Goal: Information Seeking & Learning: Learn about a topic

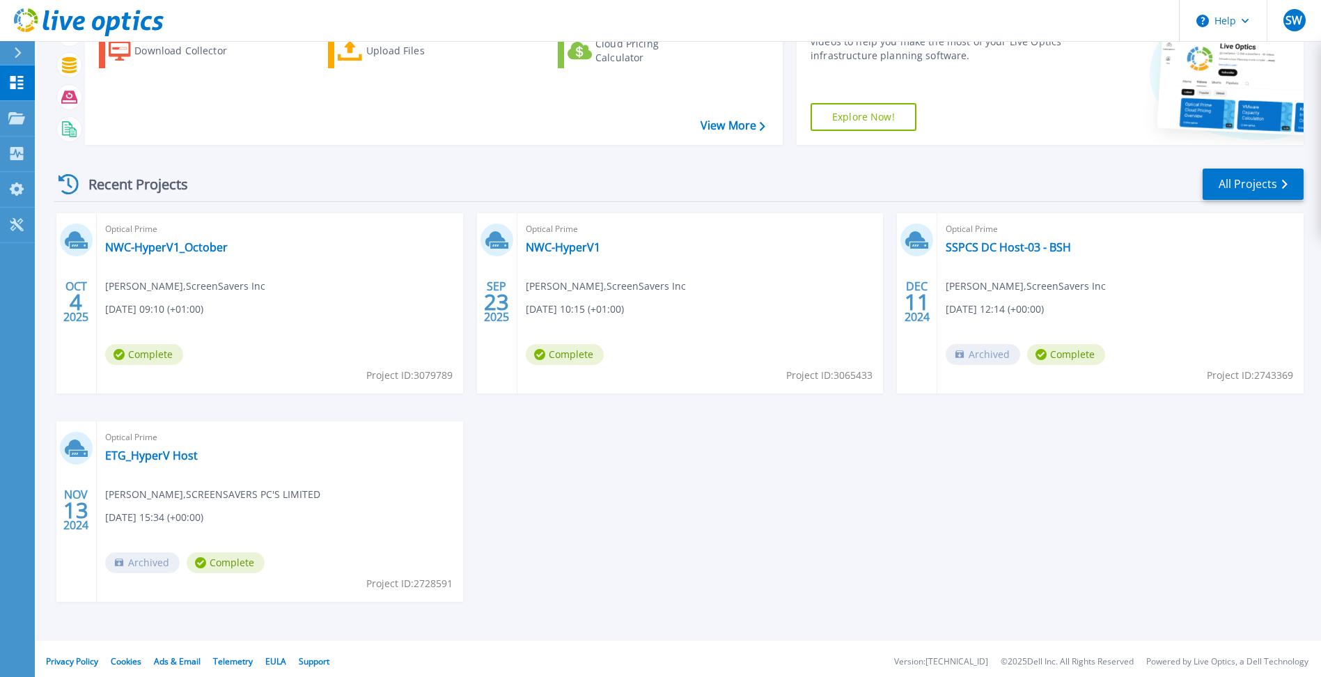
scroll to position [95, 0]
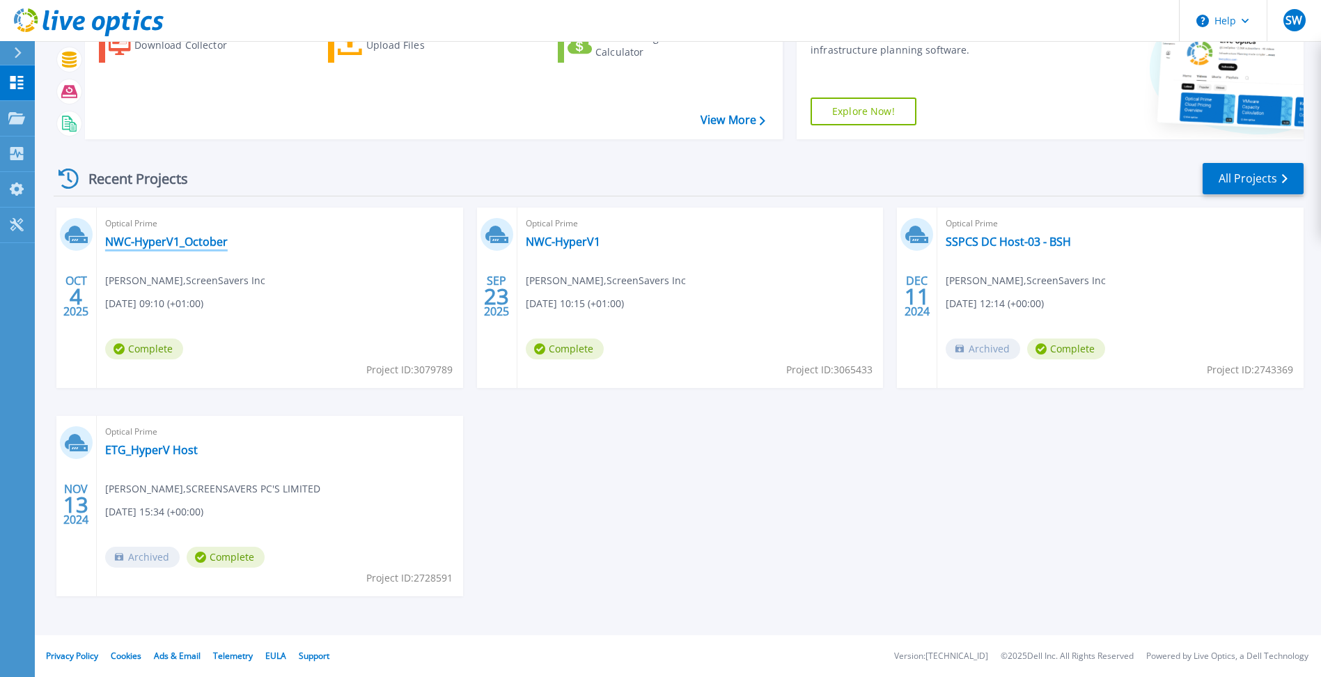
click at [148, 238] on link "NWC-HyperV1_October" at bounding box center [166, 242] width 123 height 14
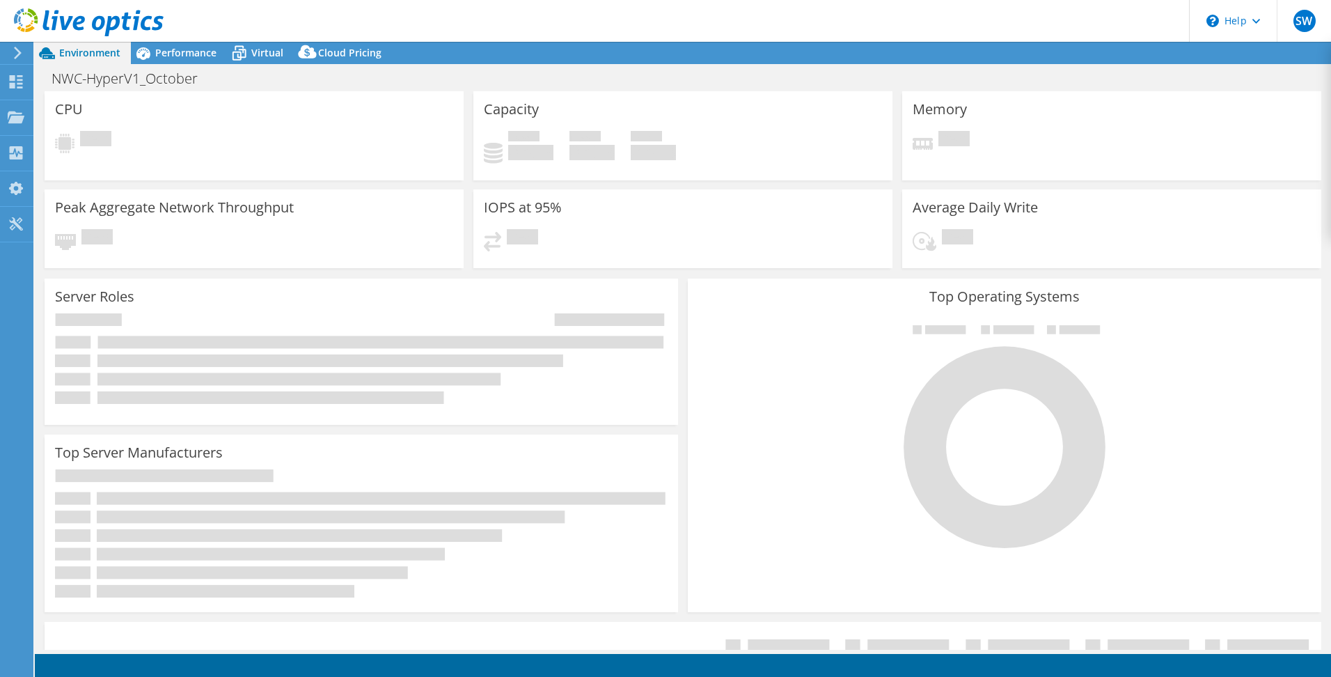
select select "USD"
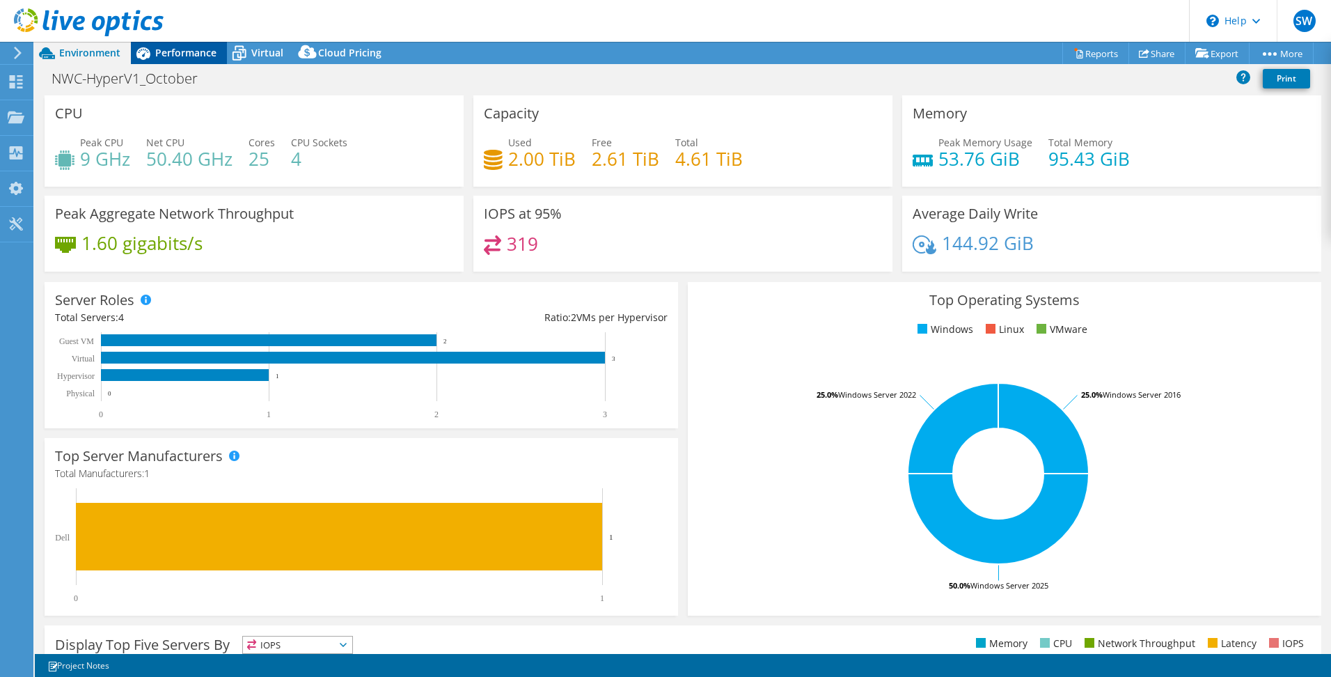
click at [166, 47] on span "Performance" at bounding box center [185, 52] width 61 height 13
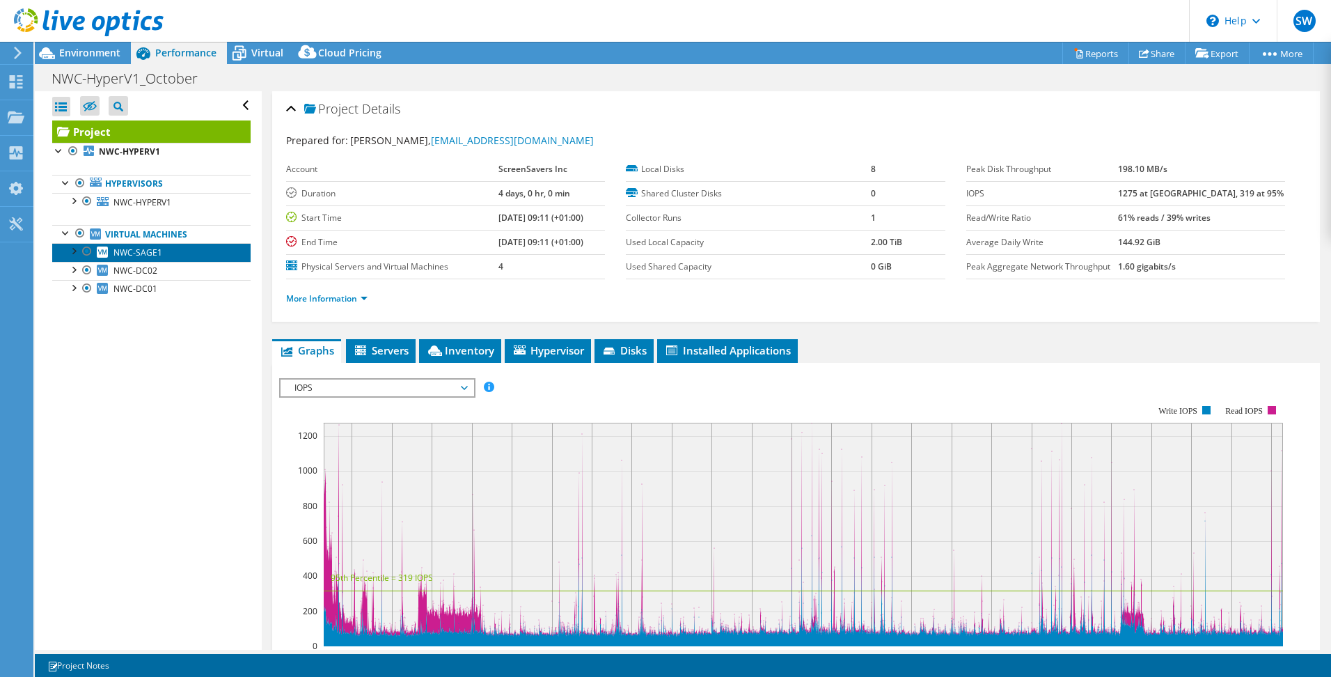
click at [145, 255] on span "NWC-SAGE1" at bounding box center [137, 252] width 49 height 12
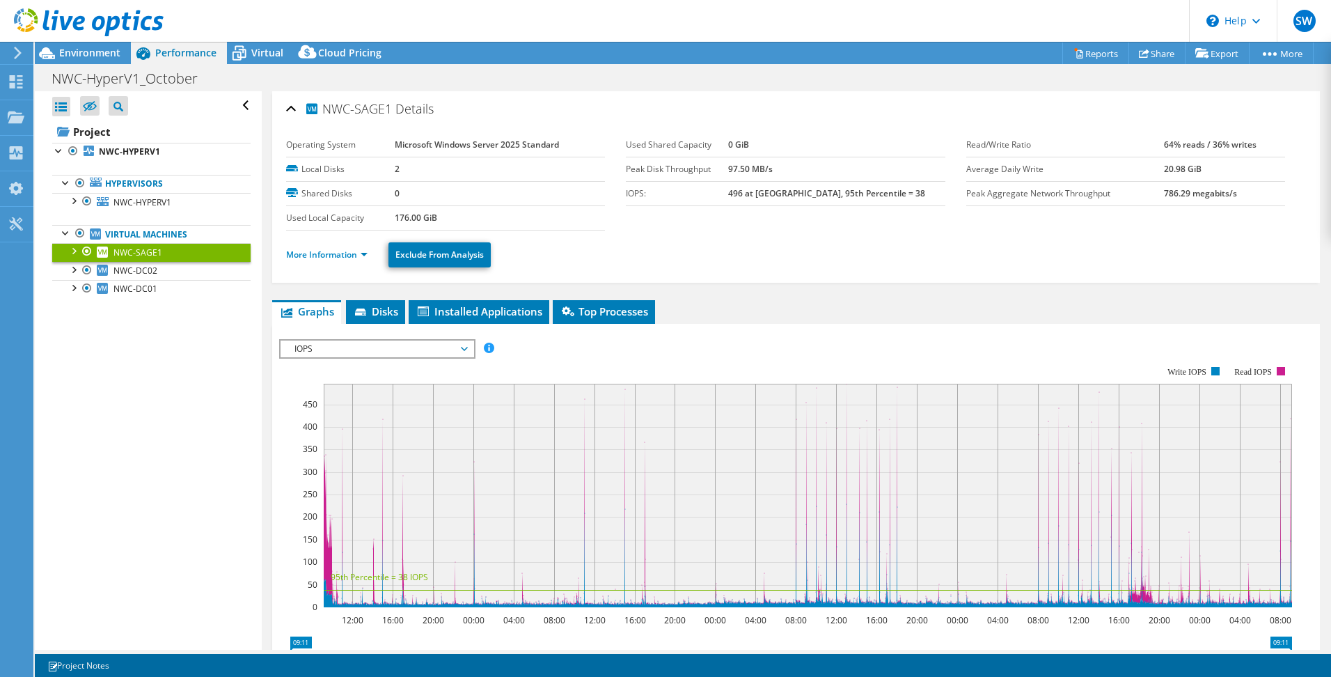
click at [73, 247] on div at bounding box center [73, 250] width 14 height 14
click at [78, 305] on div at bounding box center [80, 305] width 14 height 14
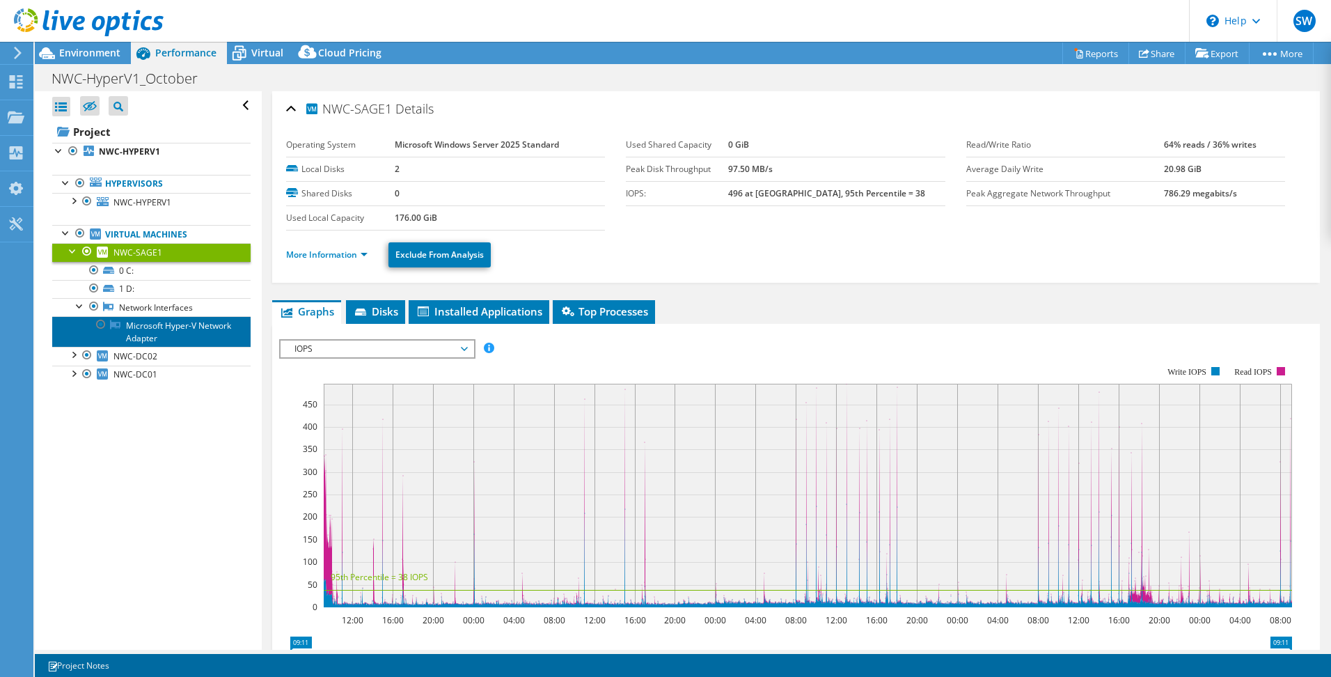
click at [142, 327] on link "Microsoft Hyper-V Network Adapter" at bounding box center [151, 331] width 198 height 31
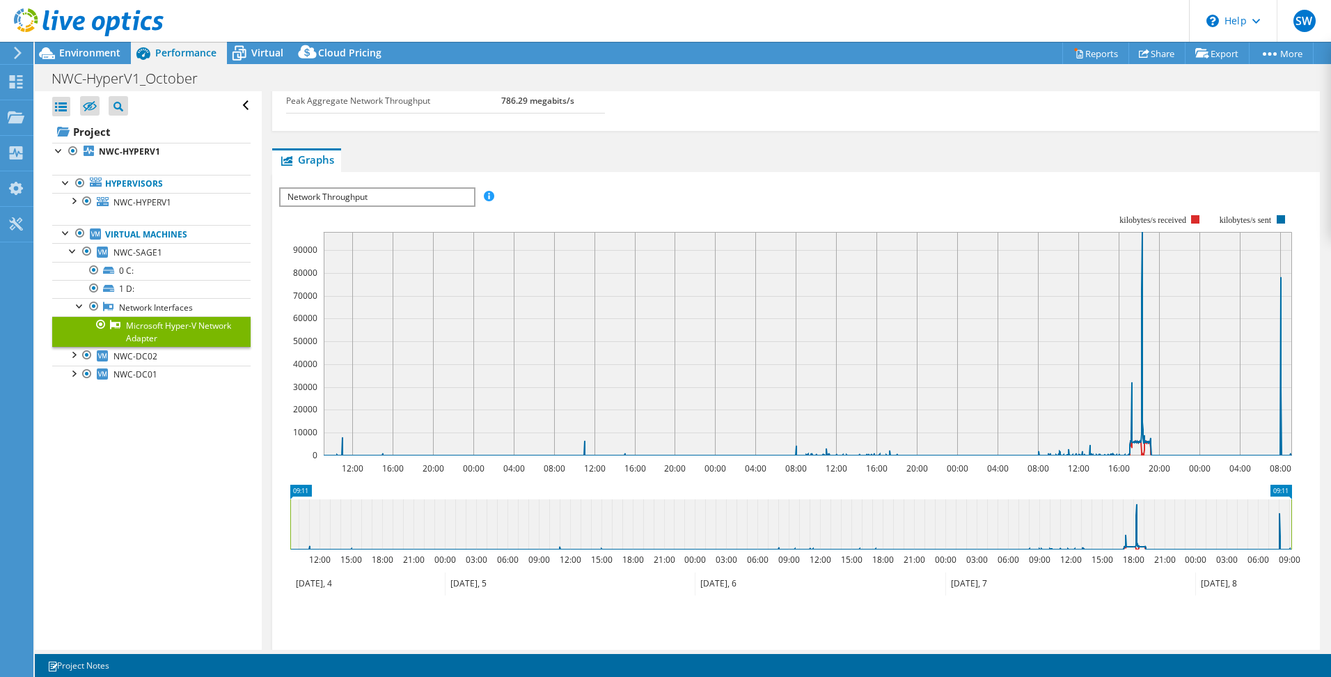
scroll to position [70, 0]
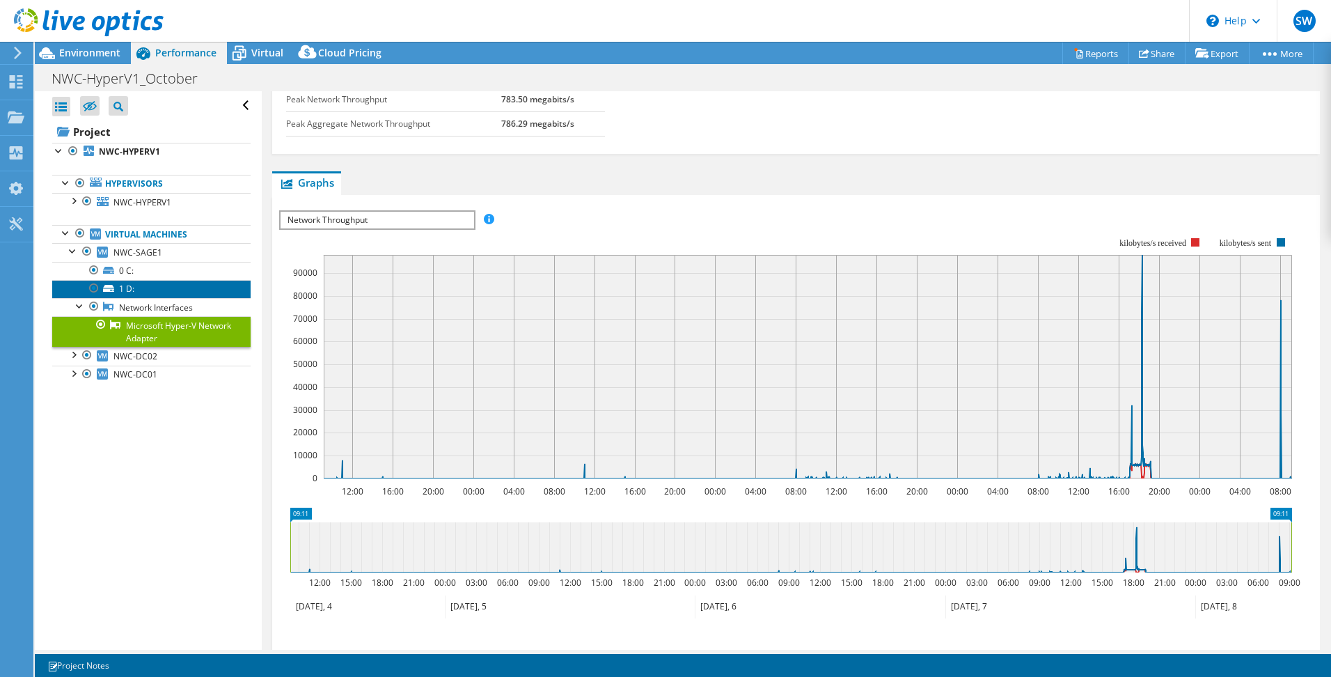
click at [123, 287] on link "1 D:" at bounding box center [151, 289] width 198 height 18
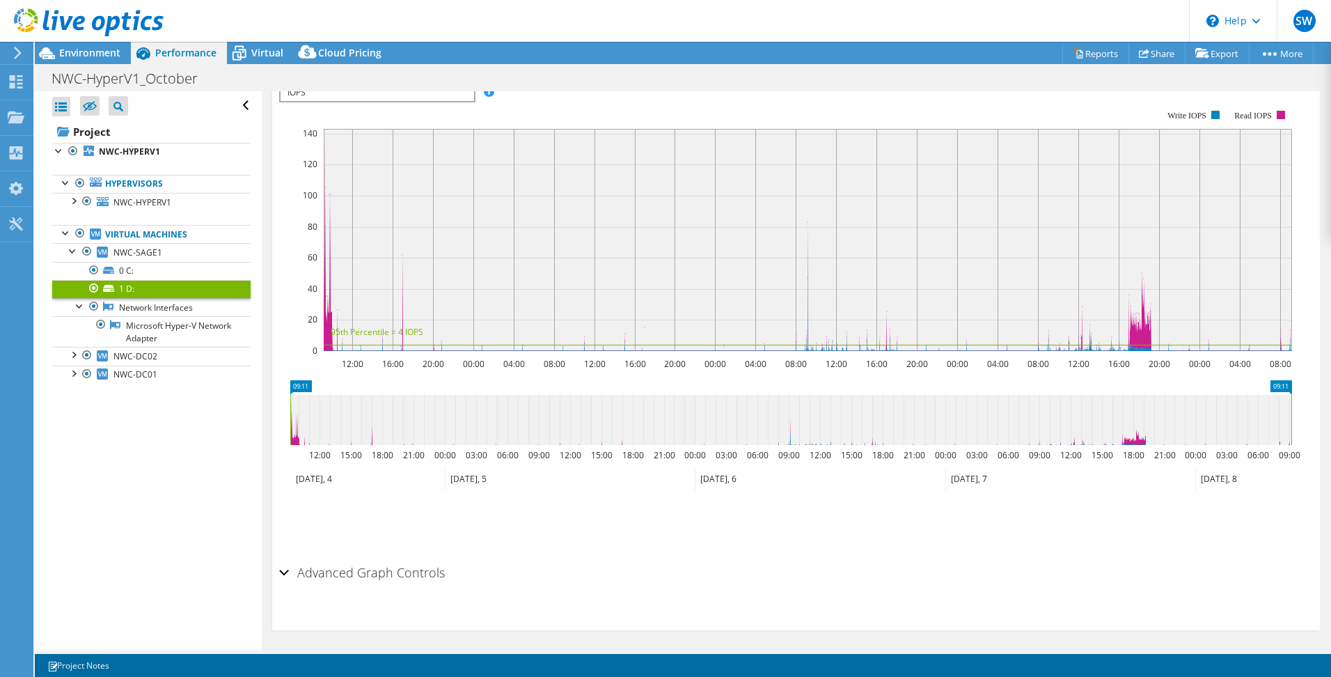
scroll to position [285, 0]
click at [284, 568] on div "Advanced Graph Controls" at bounding box center [796, 568] width 1034 height 30
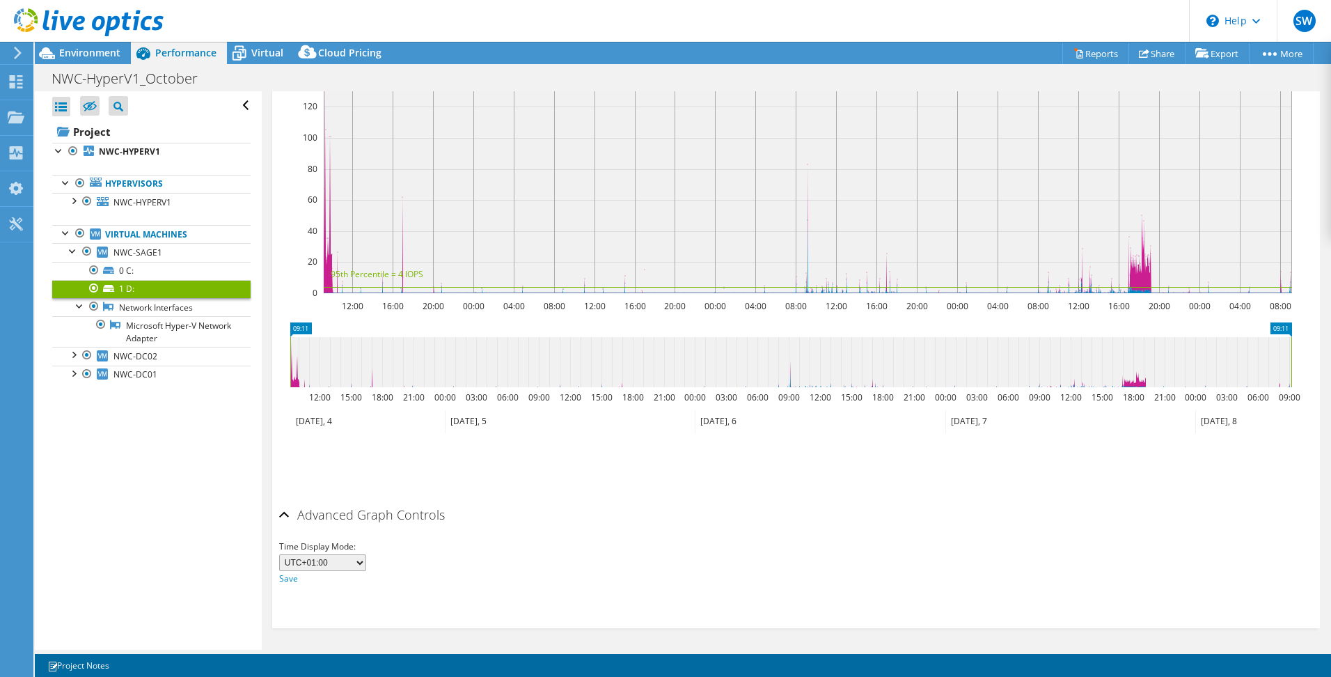
scroll to position [341, 0]
click at [361, 560] on select "UTC-12:00 UTC-11:00 UTC-10:00 UTC-09:30 UTC-09:00 UTC-08:00 UTC-07:00 UTC-06:00…" at bounding box center [322, 559] width 87 height 17
click at [576, 516] on div "Advanced Graph Controls" at bounding box center [796, 513] width 1034 height 30
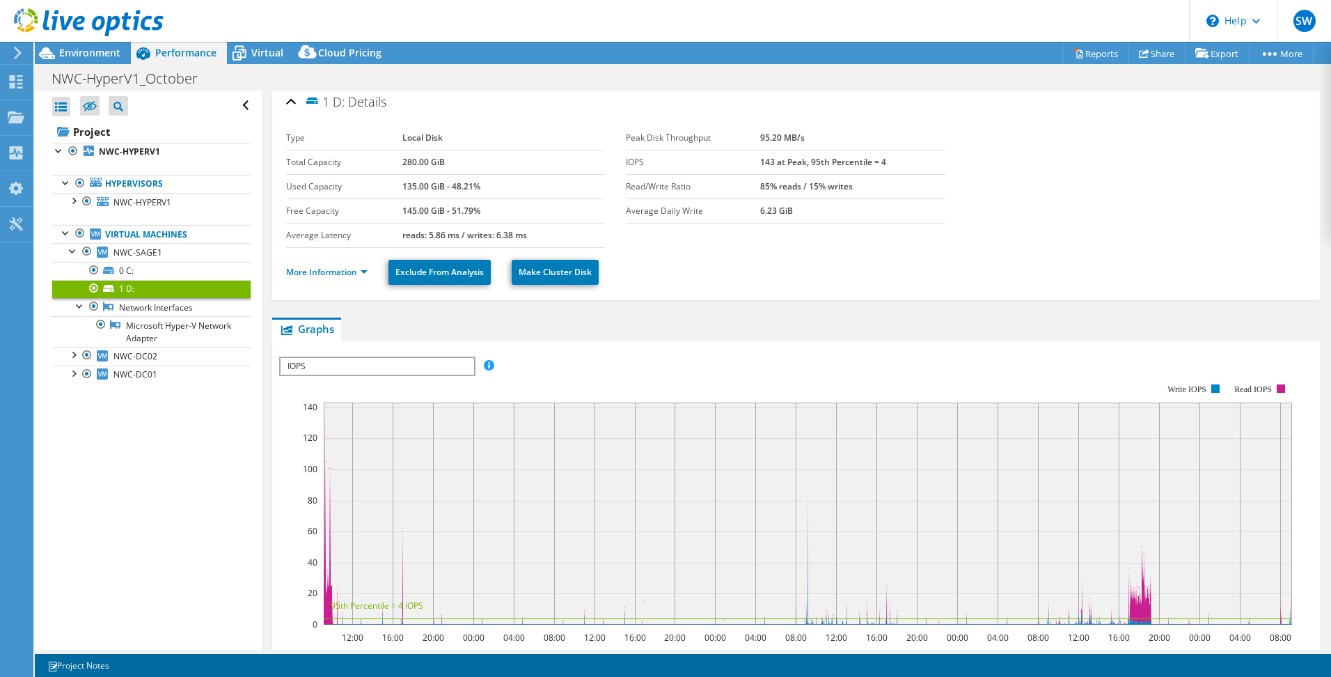
scroll to position [0, 0]
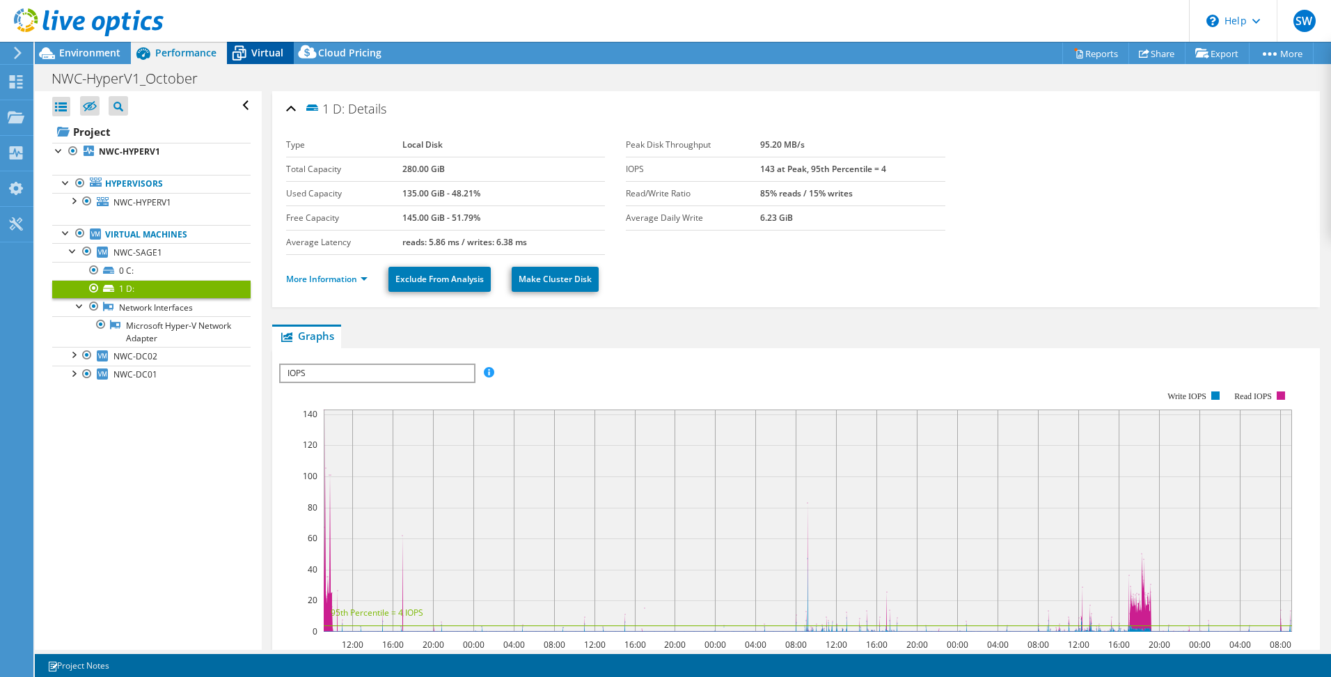
click at [253, 47] on span "Virtual" at bounding box center [267, 52] width 32 height 13
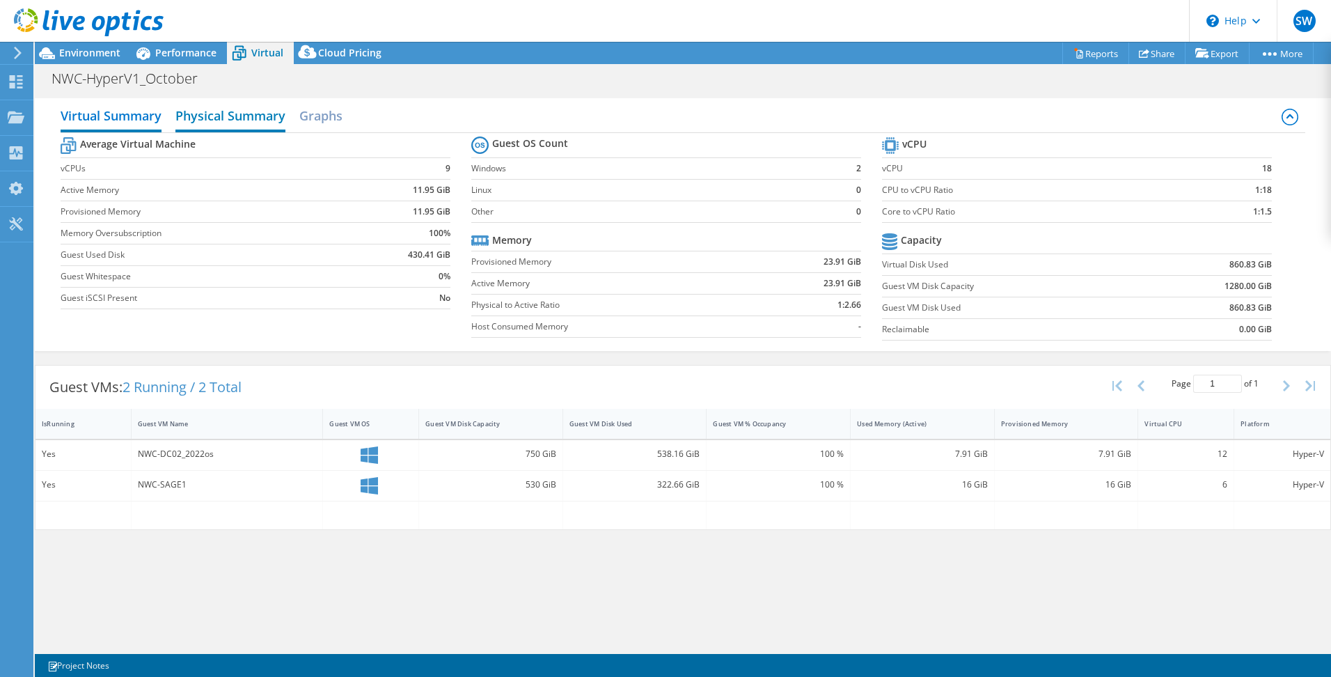
click at [268, 121] on h2 "Physical Summary" at bounding box center [230, 117] width 110 height 31
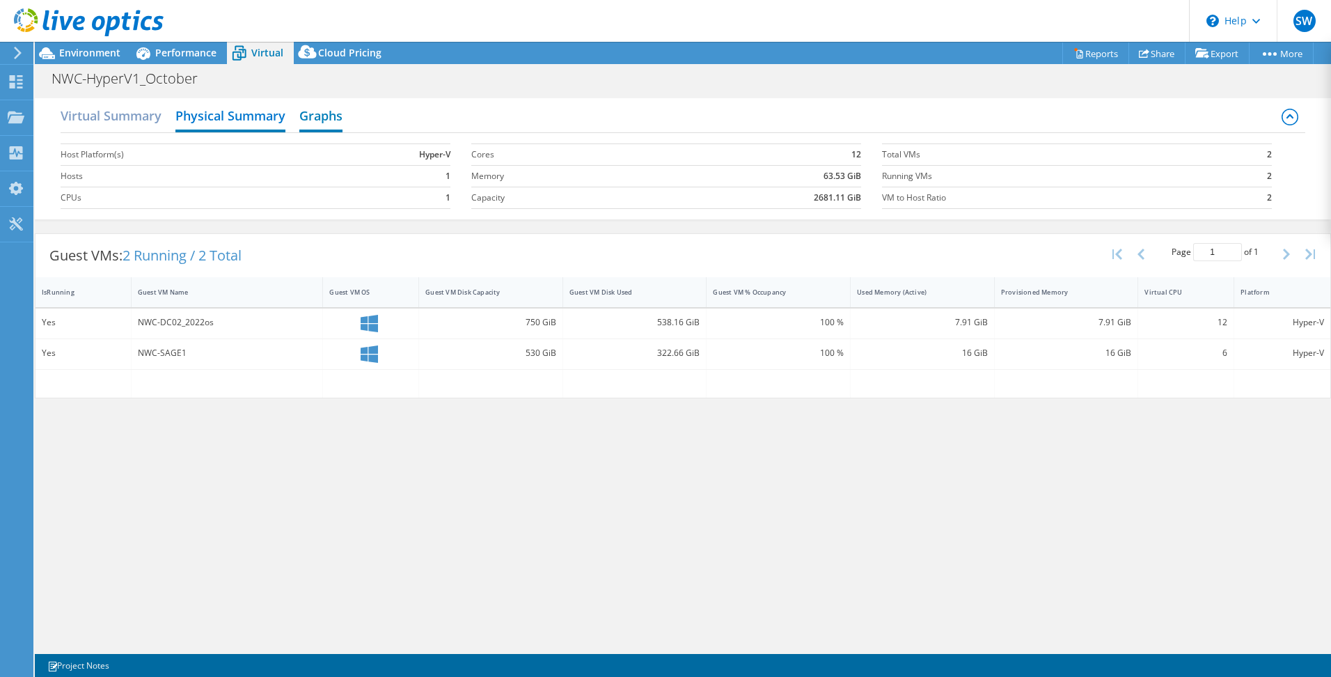
click at [326, 118] on h2 "Graphs" at bounding box center [320, 117] width 43 height 31
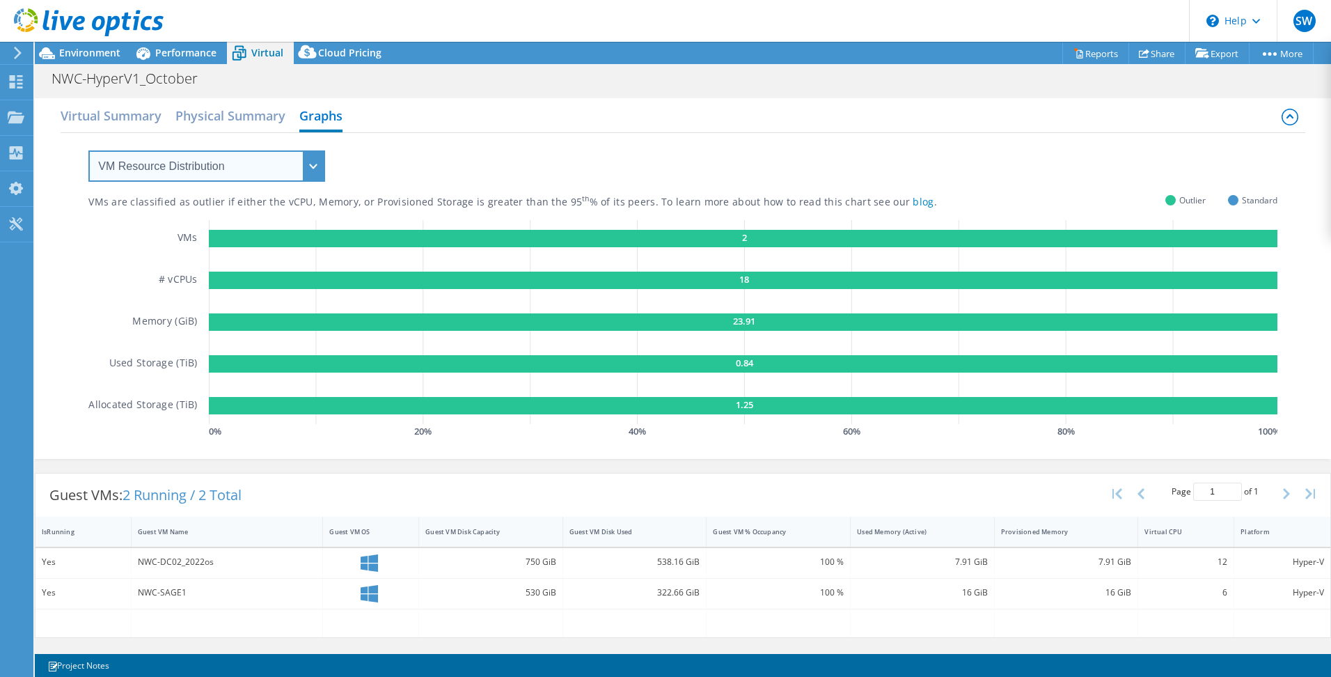
click at [317, 171] on select "VM Resource Distribution Provisioning Contrast Over Provisioning" at bounding box center [206, 165] width 237 height 31
click at [145, 123] on h2 "Virtual Summary" at bounding box center [111, 117] width 101 height 31
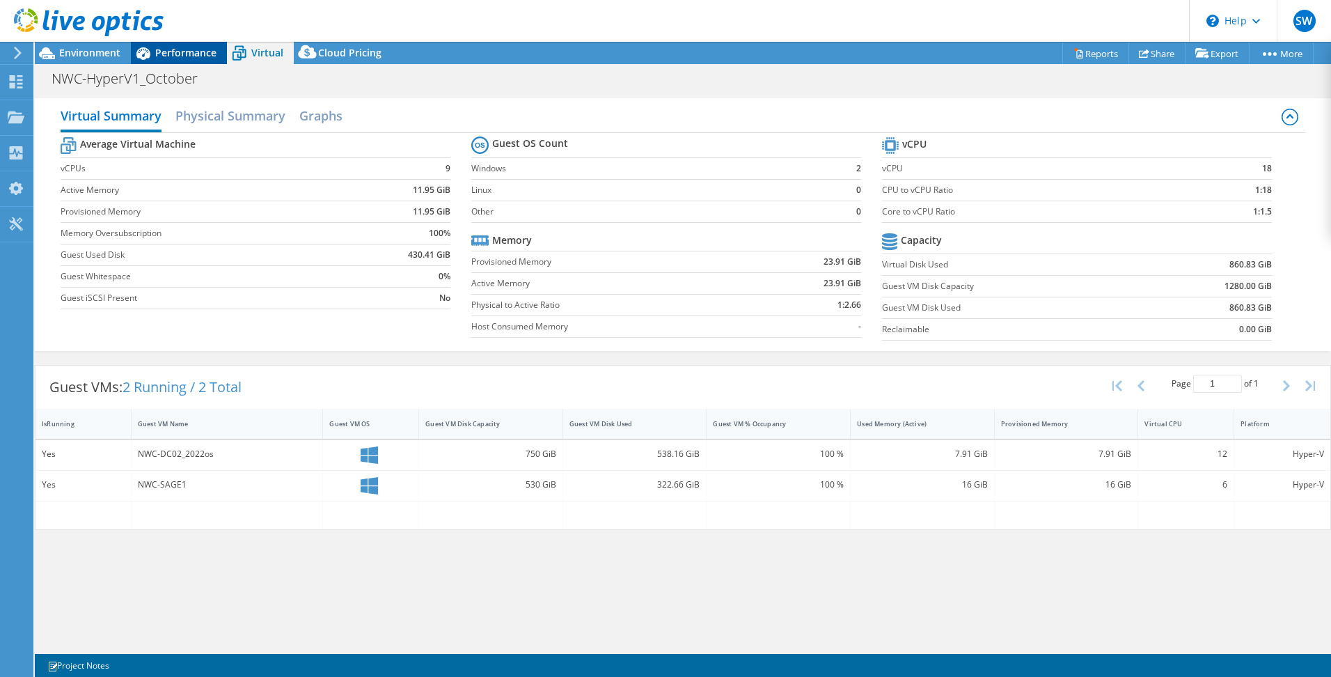
click at [160, 51] on span "Performance" at bounding box center [185, 52] width 61 height 13
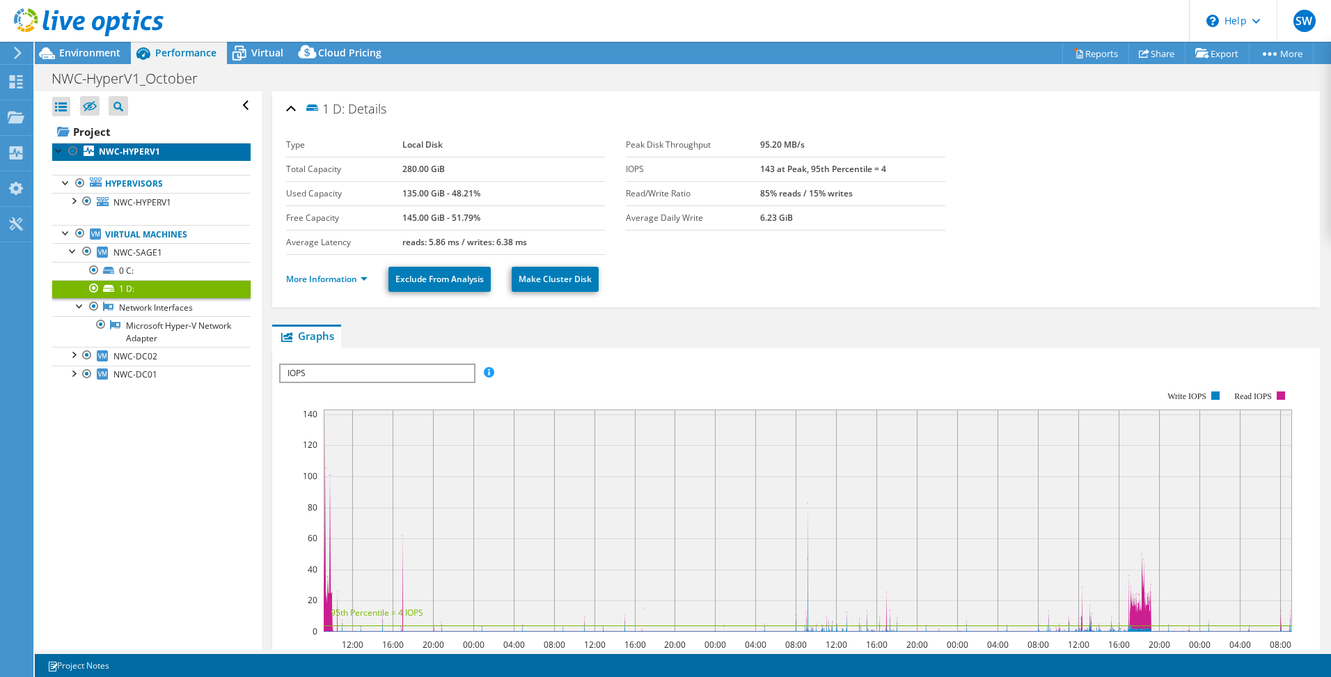
click at [129, 150] on b "NWC-HYPERV1" at bounding box center [129, 151] width 61 height 12
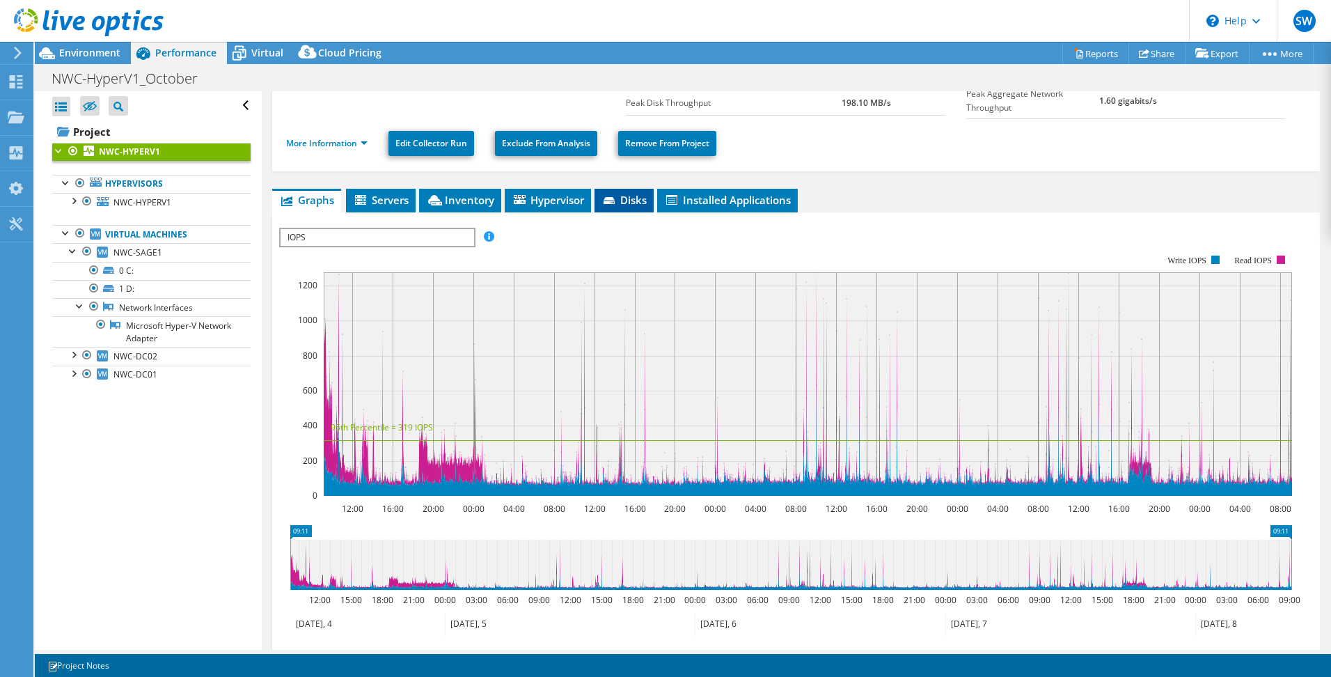
click at [622, 195] on span "Disks" at bounding box center [623, 200] width 45 height 14
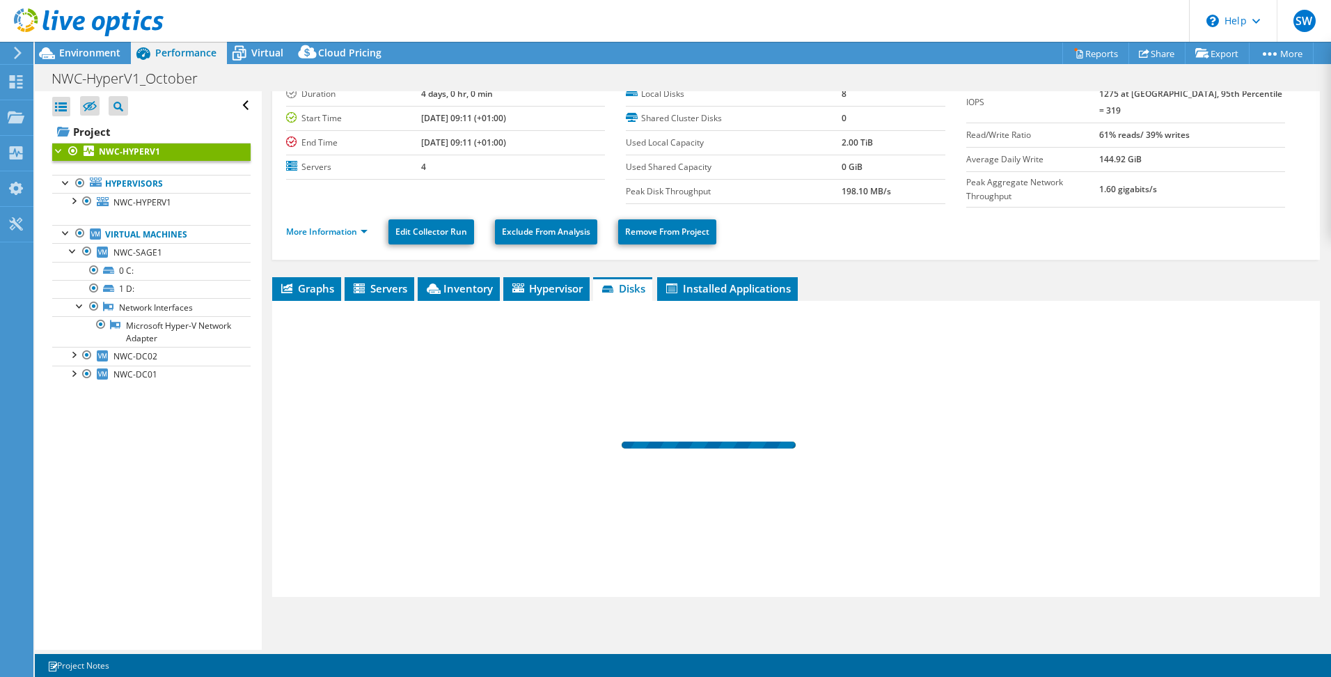
scroll to position [47, 0]
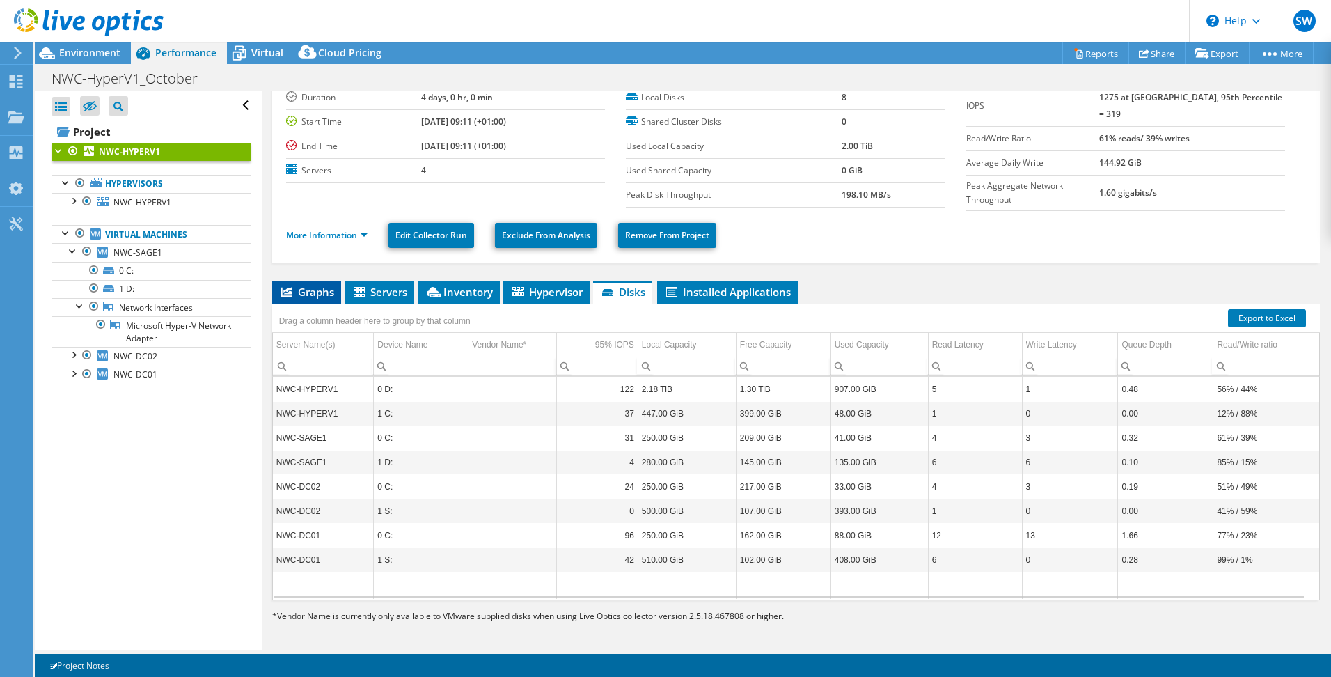
click at [317, 290] on span "Graphs" at bounding box center [306, 292] width 55 height 14
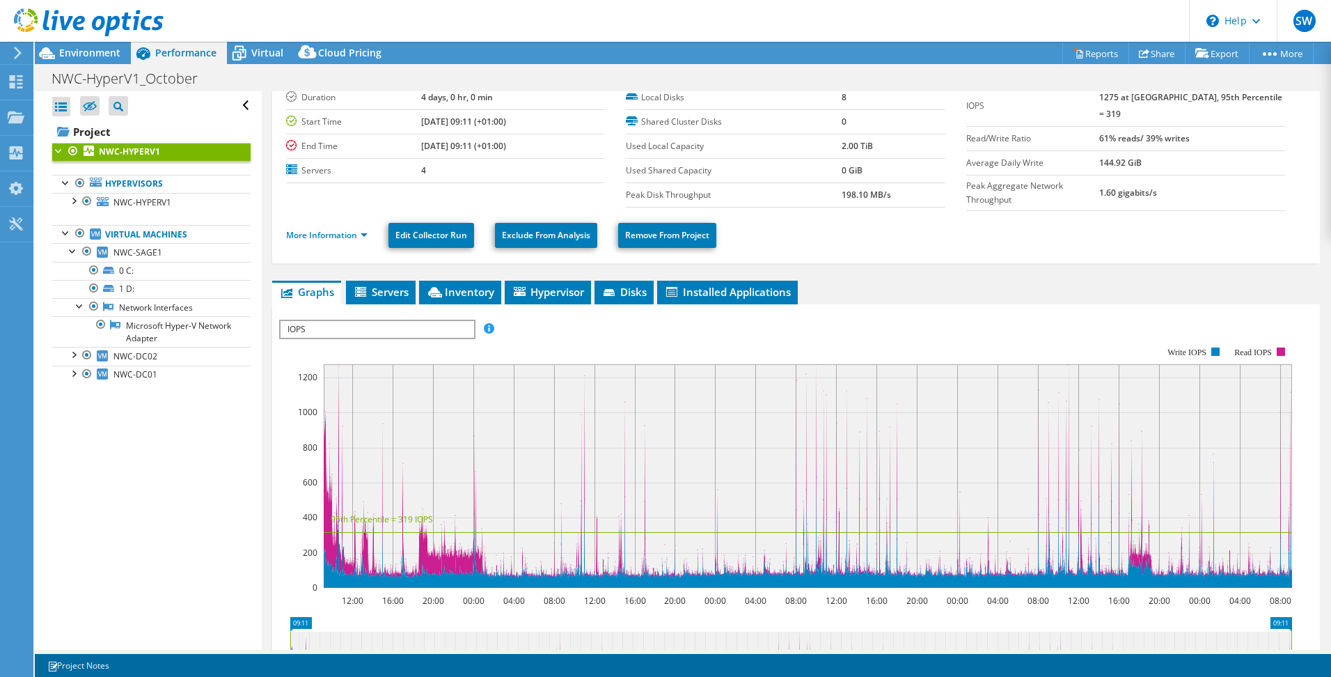
scroll to position [139, 0]
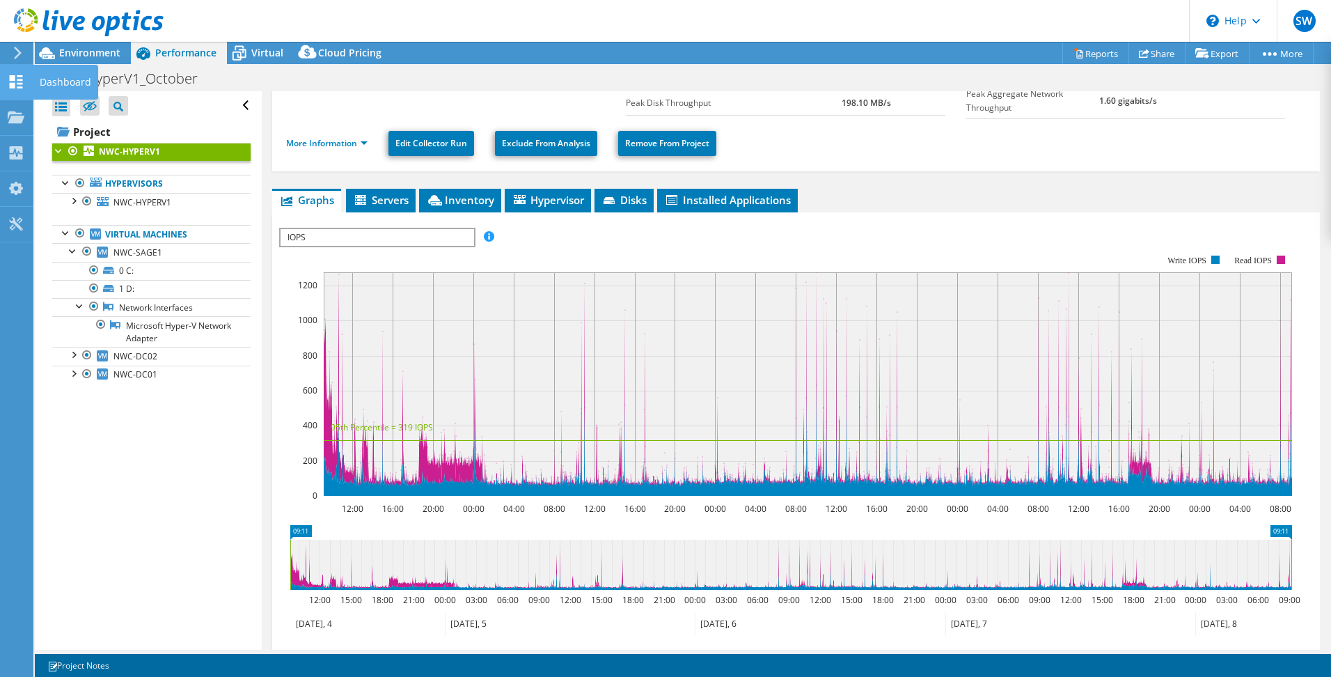
click at [20, 79] on use at bounding box center [16, 81] width 13 height 13
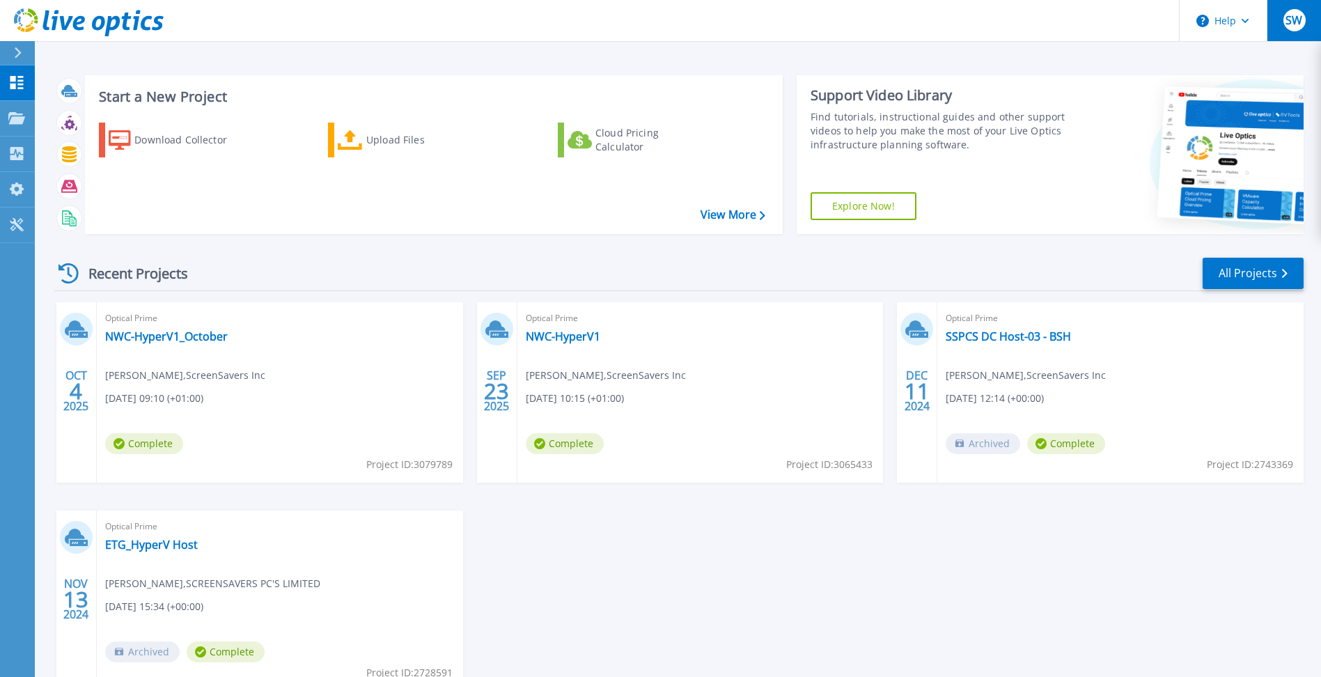
click at [1293, 26] on span "SW" at bounding box center [1293, 20] width 17 height 11
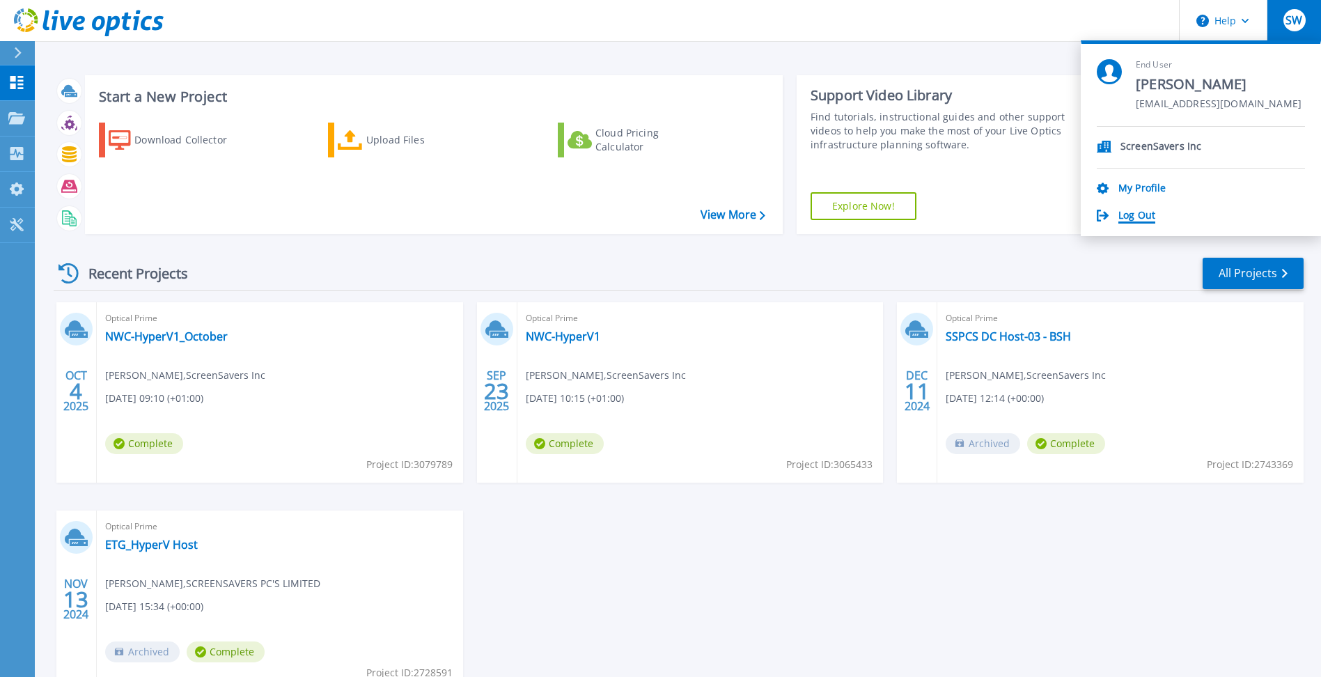
click at [1123, 215] on link "Log Out" at bounding box center [1136, 216] width 37 height 13
